Goal: Find specific page/section: Find specific page/section

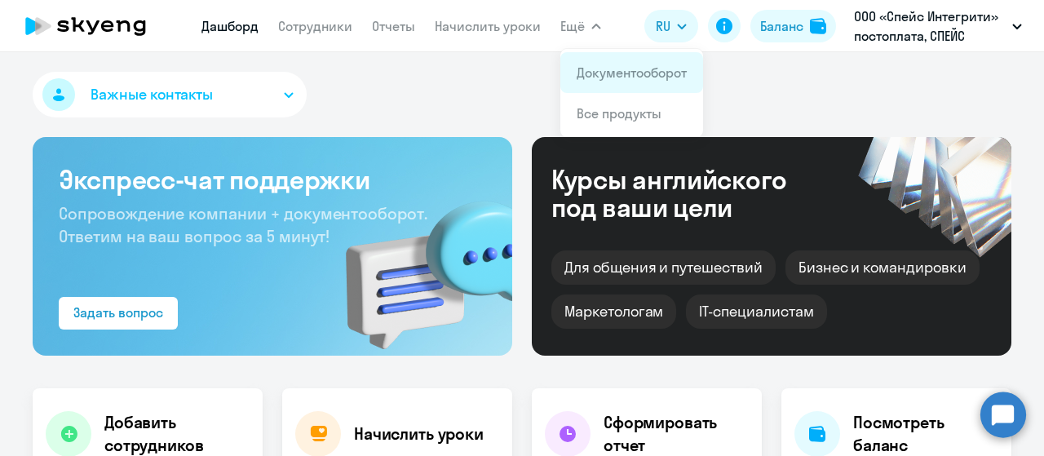
click at [600, 69] on link "Документооборот" at bounding box center [631, 72] width 110 height 16
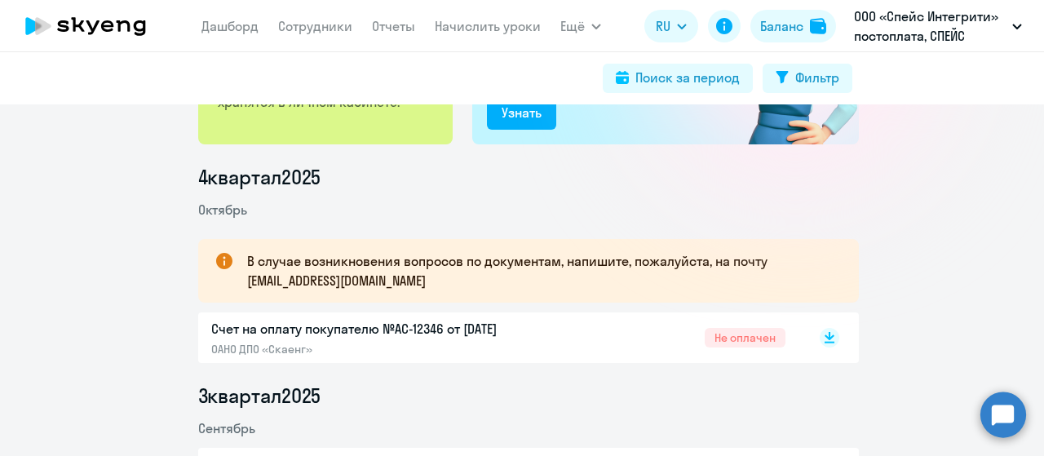
scroll to position [326, 0]
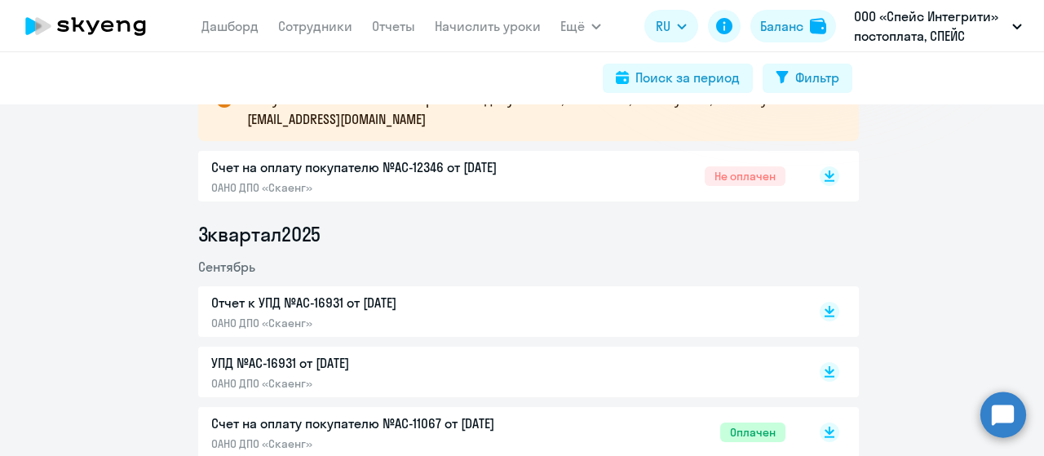
click at [602, 175] on div "Счет на оплату покупателю №AC-12346 от [DATE] ОАНО ДПО «Скаенг» Не оплачен" at bounding box center [498, 176] width 574 height 38
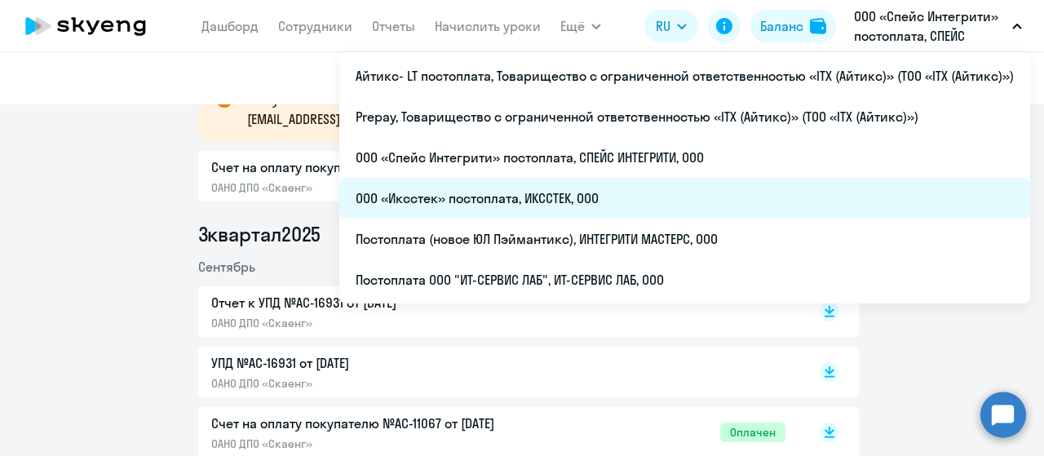
click at [660, 195] on li "ООО «Иксстек» постоплата, ИКССТЕК, ООО" at bounding box center [684, 198] width 691 height 41
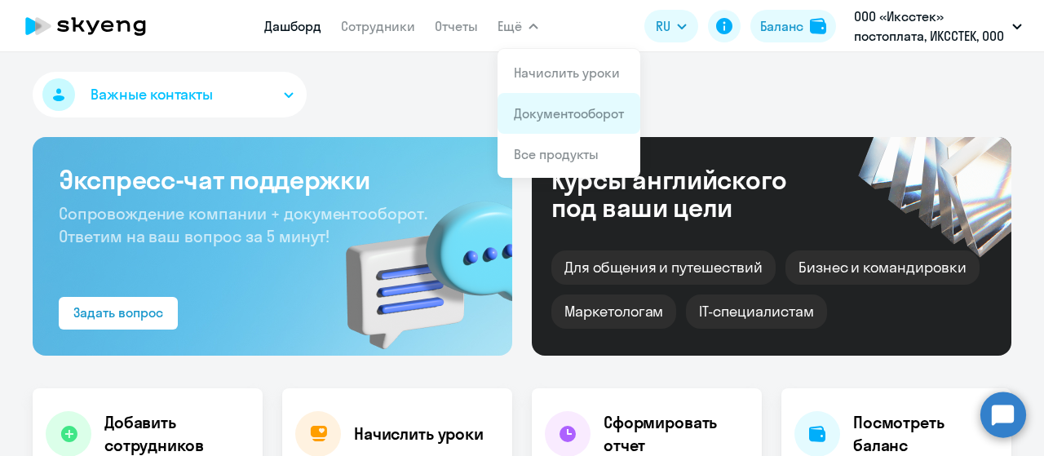
click at [564, 113] on link "Документооборот" at bounding box center [569, 113] width 110 height 16
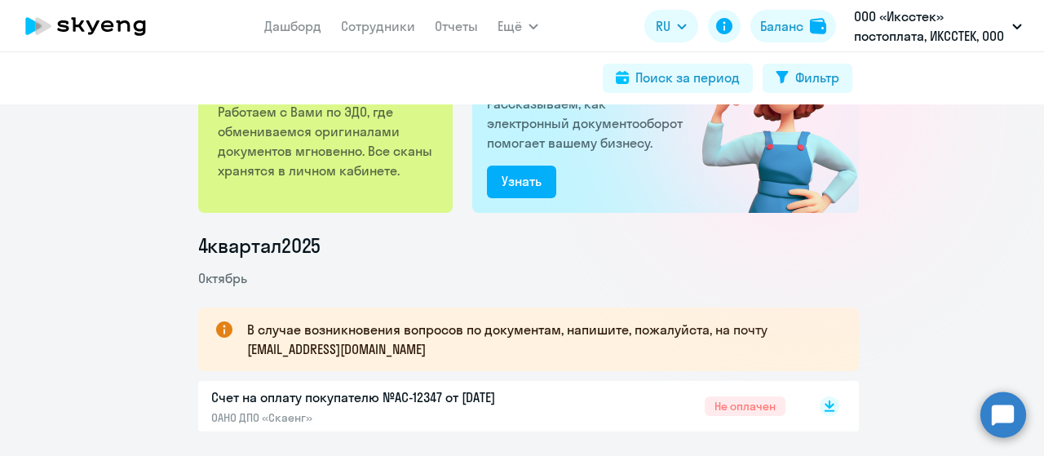
scroll to position [245, 0]
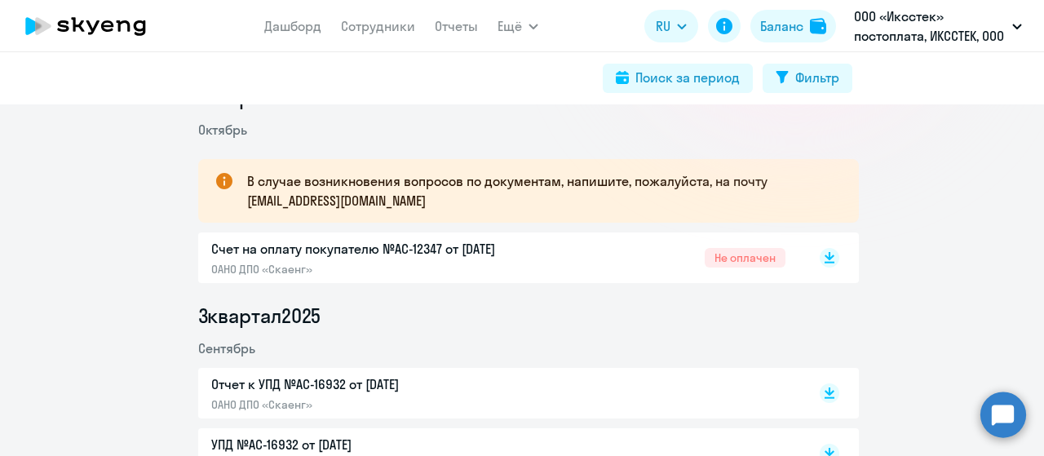
click at [638, 264] on div "Счет на оплату покупателю №AC-12347 от [DATE] ОАНО ДПО «Скаенг» Не оплачен" at bounding box center [498, 258] width 574 height 38
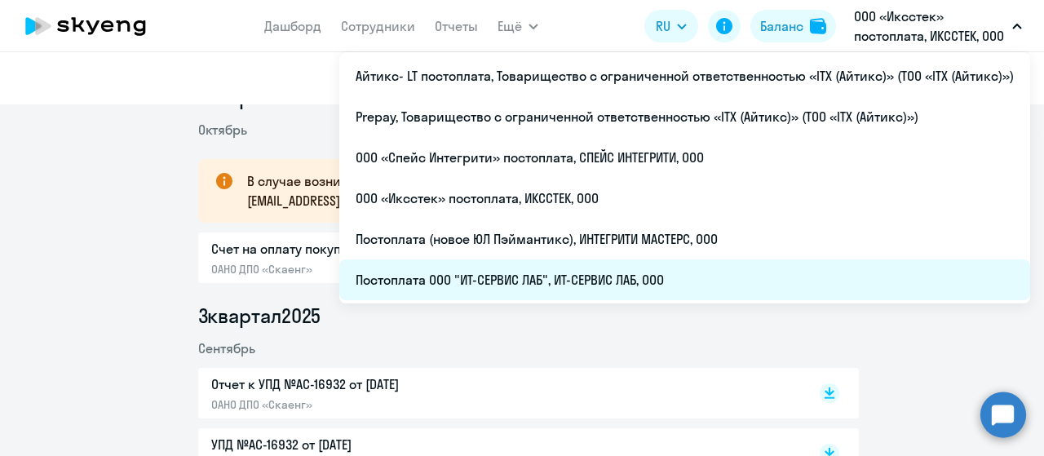
click at [717, 267] on li "Постоплата ООО "ИТ-СЕРВИС ЛАБ", ИТ-СЕРВИС ЛАБ, ООО" at bounding box center [684, 279] width 691 height 41
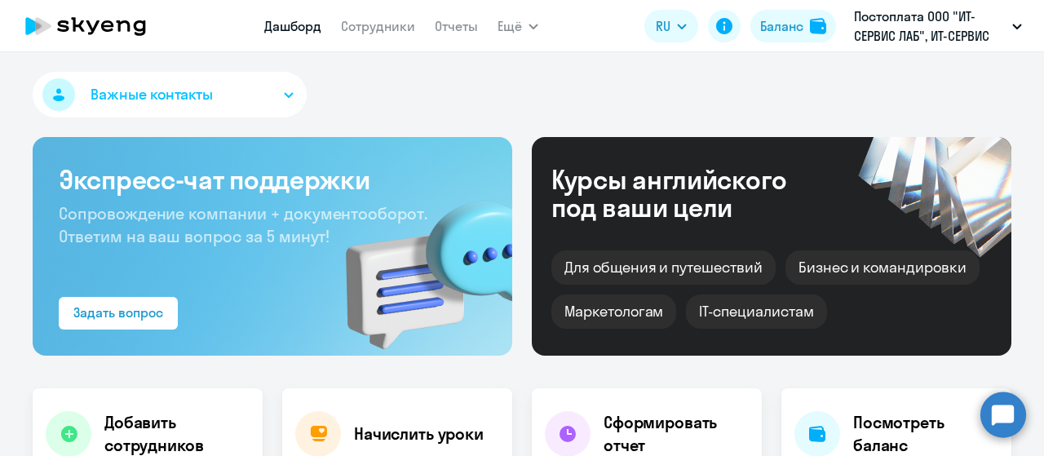
select select "30"
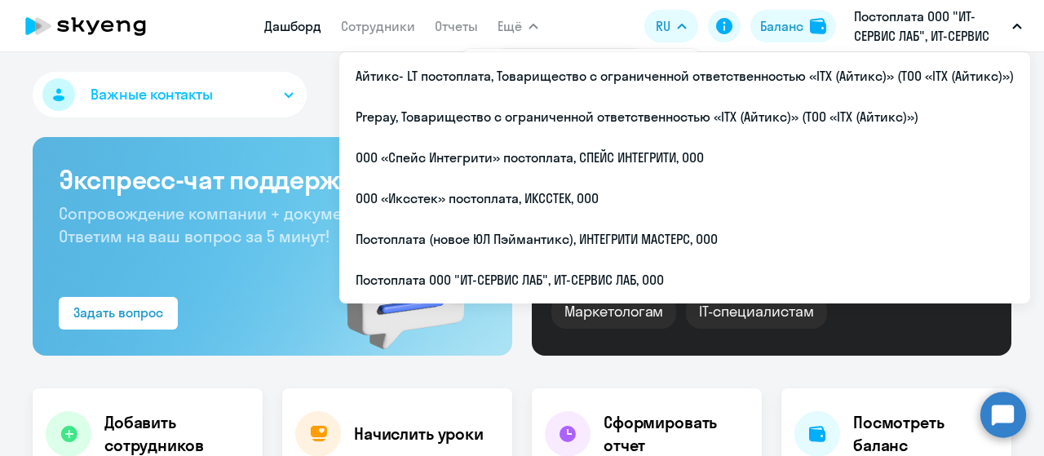
click at [589, 19] on app-header "Дашборд Сотрудники Отчеты Ещё Начислить уроки Документооборот Все продукты Дашб…" at bounding box center [522, 26] width 1044 height 52
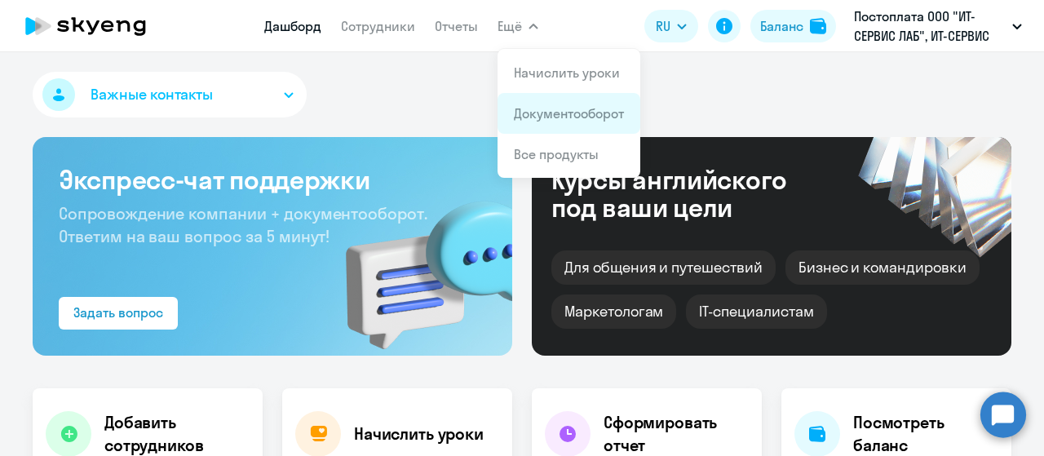
click at [556, 110] on link "Документооборот" at bounding box center [569, 113] width 110 height 16
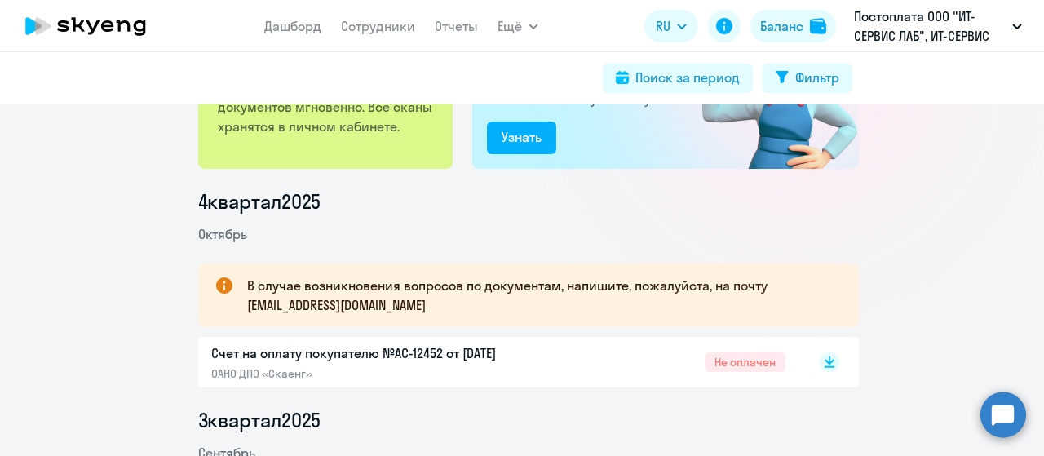
scroll to position [245, 0]
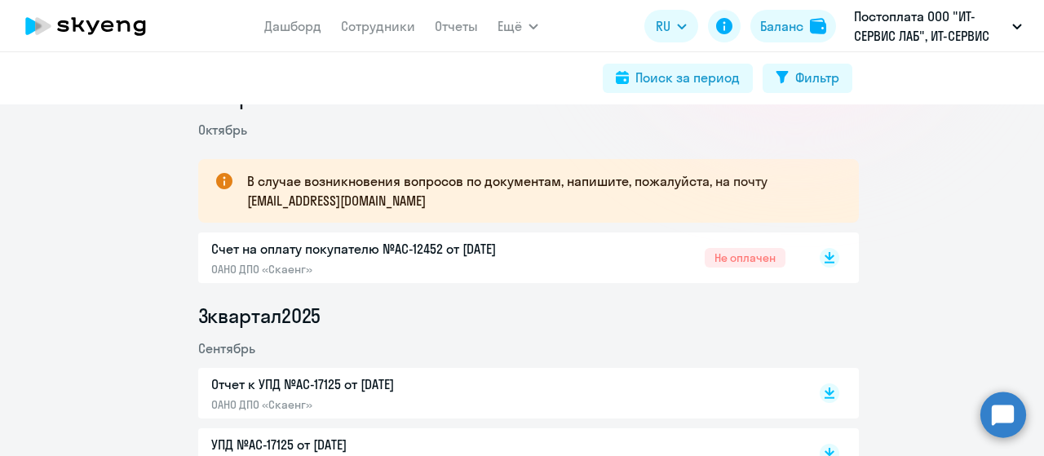
click at [544, 263] on p "ОАНО ДПО «Скаенг»" at bounding box center [382, 269] width 342 height 15
